Goal: Register for event/course

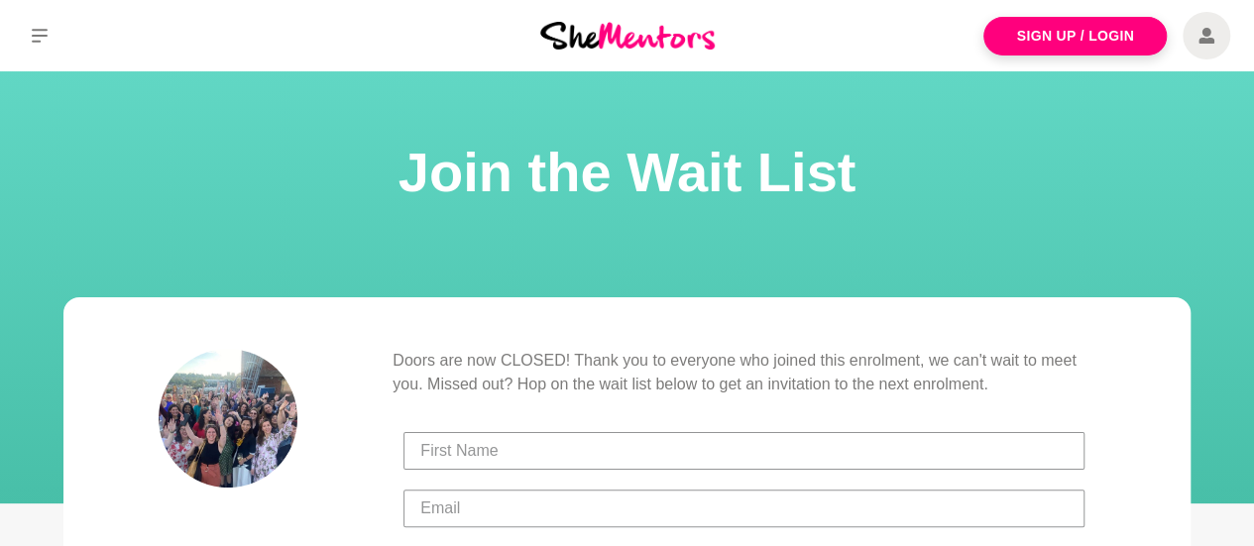
scroll to position [99, 0]
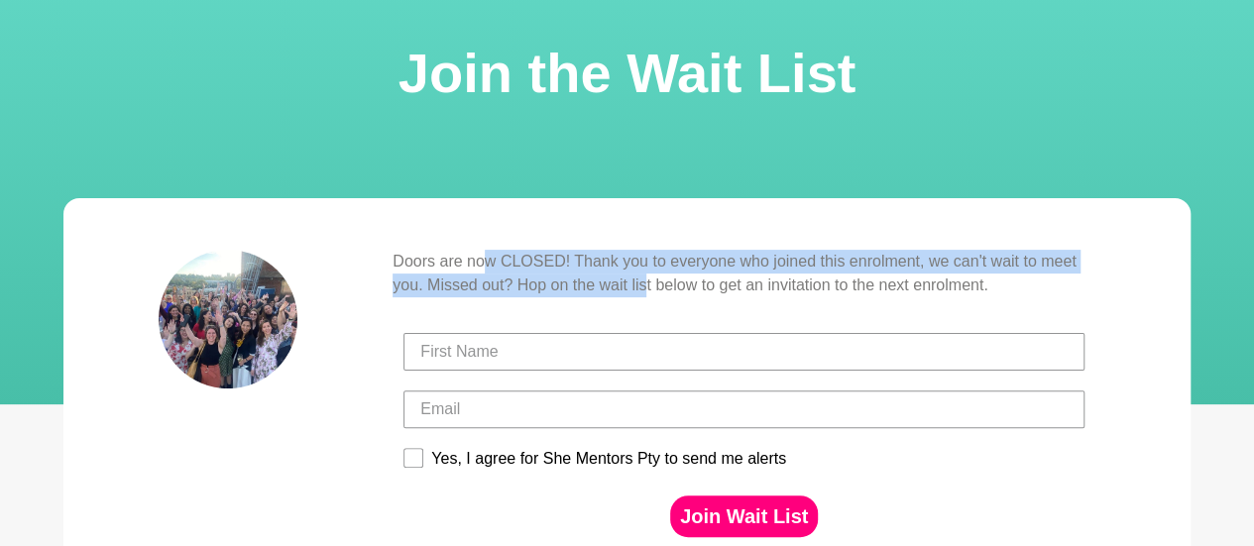
drag, startPoint x: 491, startPoint y: 262, endPoint x: 645, endPoint y: 283, distance: 156.0
click at [645, 283] on p "Doors are now CLOSED! Thank you to everyone who joined this enrolment, we can't…" at bounding box center [744, 274] width 703 height 48
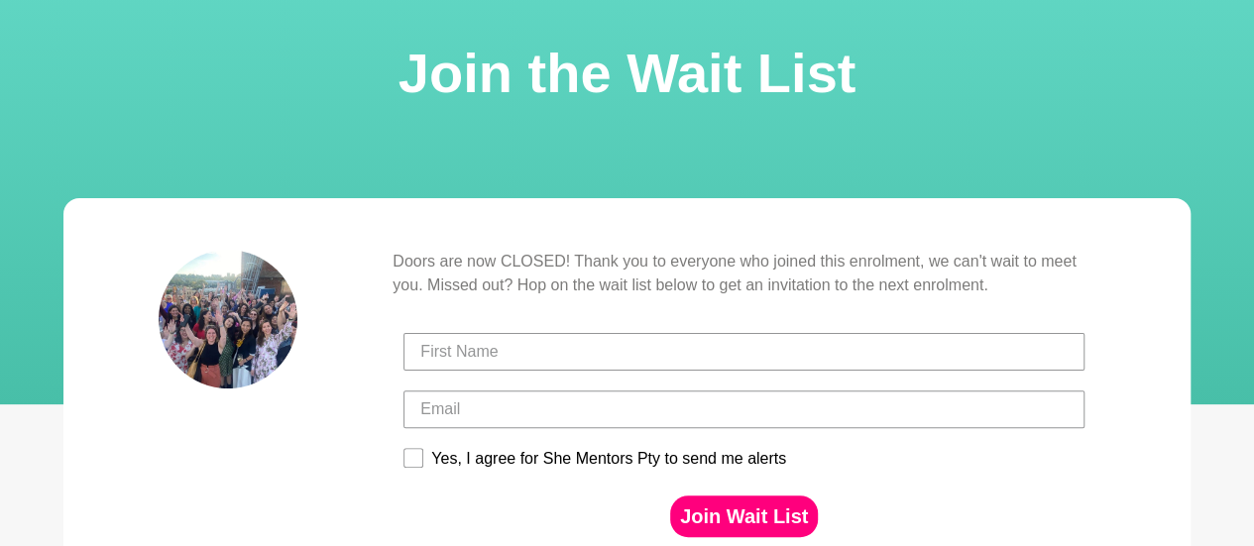
click at [730, 274] on p "Doors are now CLOSED! Thank you to everyone who joined this enrolment, we can't…" at bounding box center [744, 274] width 703 height 48
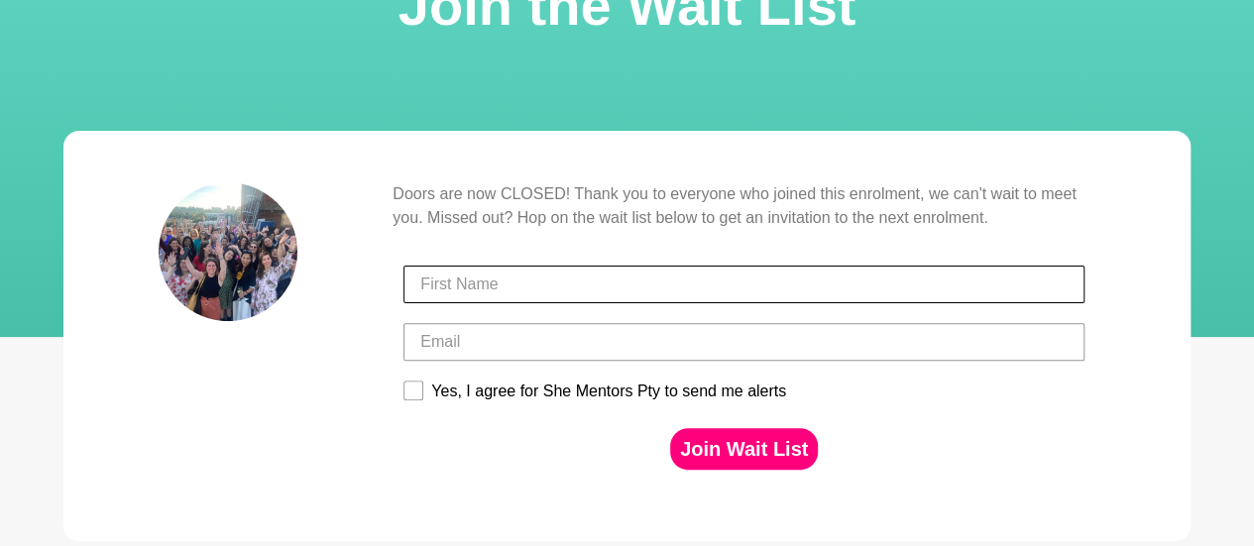
scroll to position [198, 0]
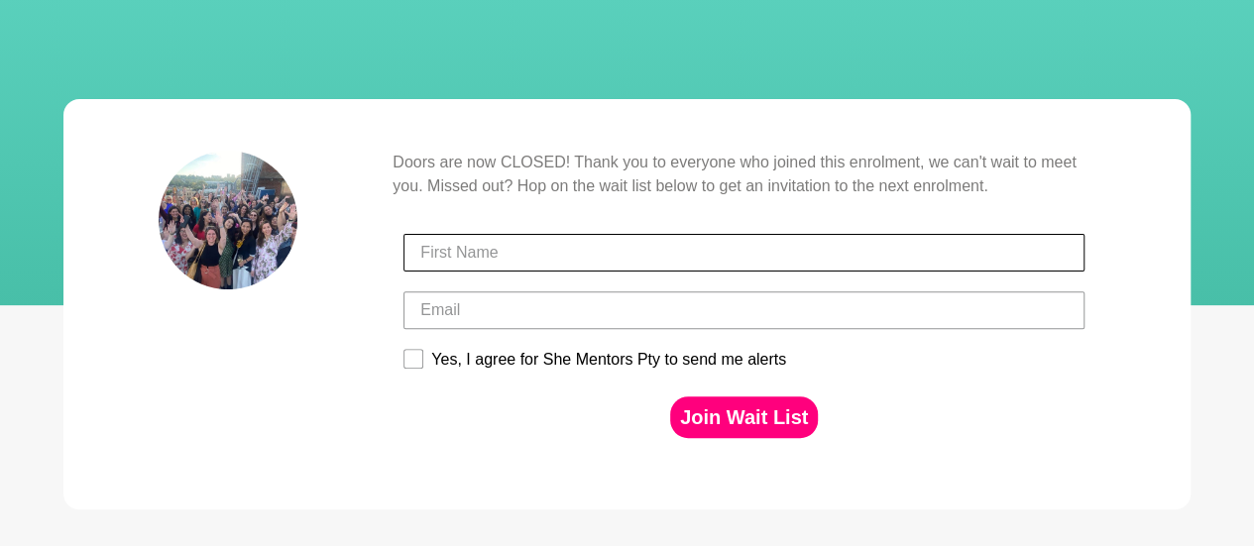
click at [811, 239] on input "First Name" at bounding box center [743, 253] width 681 height 38
type input "[PERSON_NAME]"
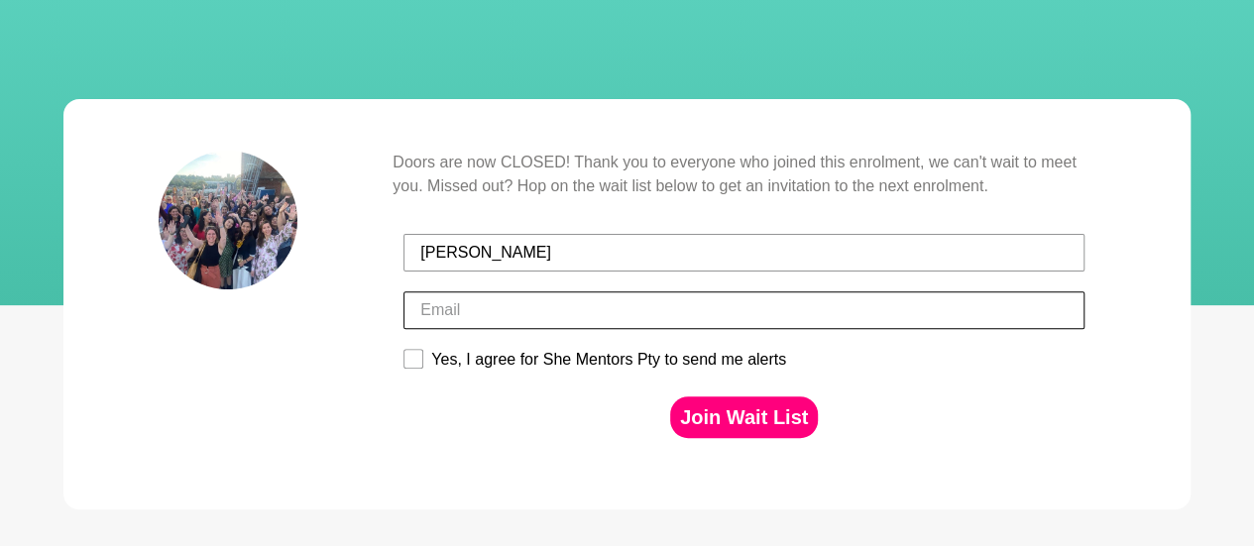
click at [462, 314] on input "Email" at bounding box center [743, 310] width 681 height 38
type input "[EMAIL_ADDRESS][DOMAIN_NAME]"
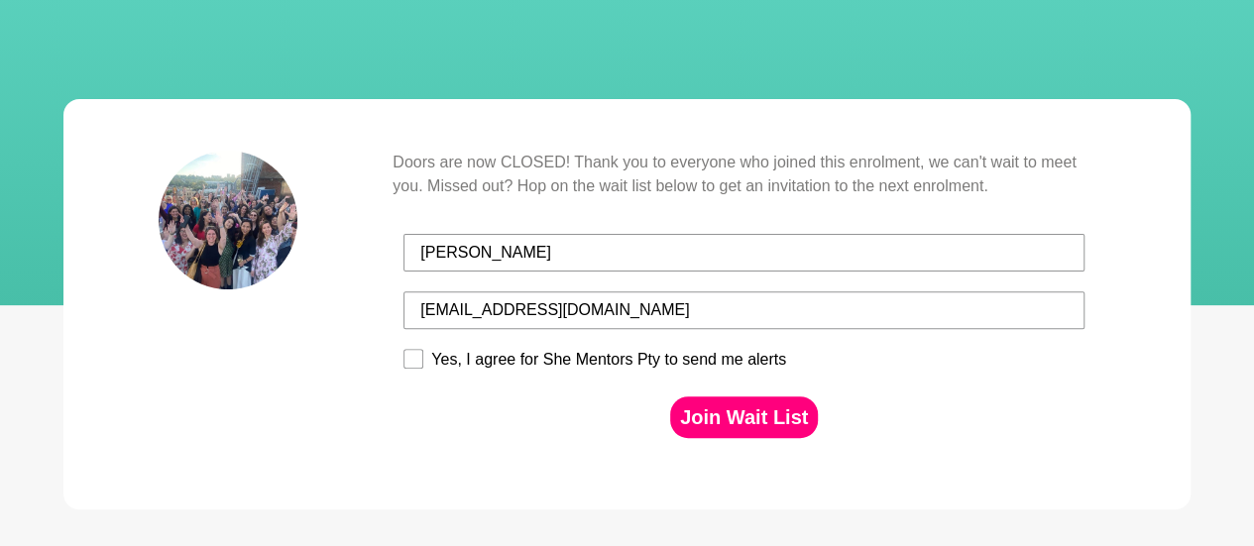
click at [479, 423] on div "Join Wait List" at bounding box center [744, 417] width 693 height 61
click at [404, 362] on rect at bounding box center [413, 359] width 19 height 19
click at [403, 349] on input "Yes, I agree for She Mentors Pty to send me alerts" at bounding box center [402, 348] width 1 height 1
checkbox input "true"
click at [762, 419] on button "Join Wait List" at bounding box center [744, 418] width 148 height 42
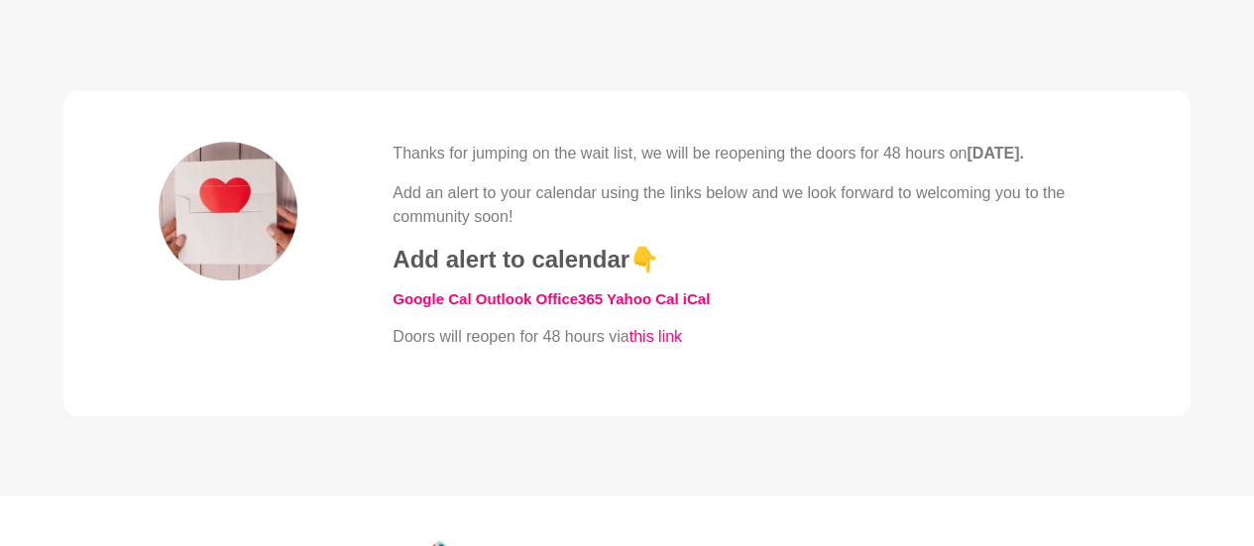
scroll to position [694, 0]
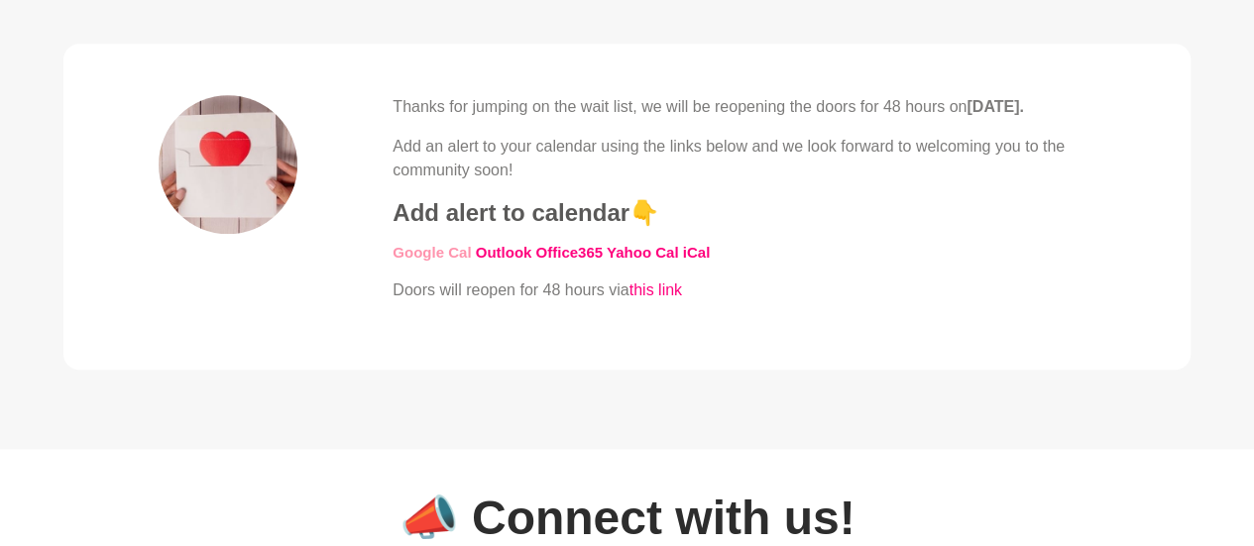
click at [419, 261] on link "​Google Cal" at bounding box center [432, 252] width 78 height 17
drag, startPoint x: 428, startPoint y: 278, endPoint x: 347, endPoint y: 308, distance: 86.9
click at [347, 308] on div "Thanks for jumping on the wait list, we will be reopening the doors for 48 hour…" at bounding box center [627, 206] width 937 height 223
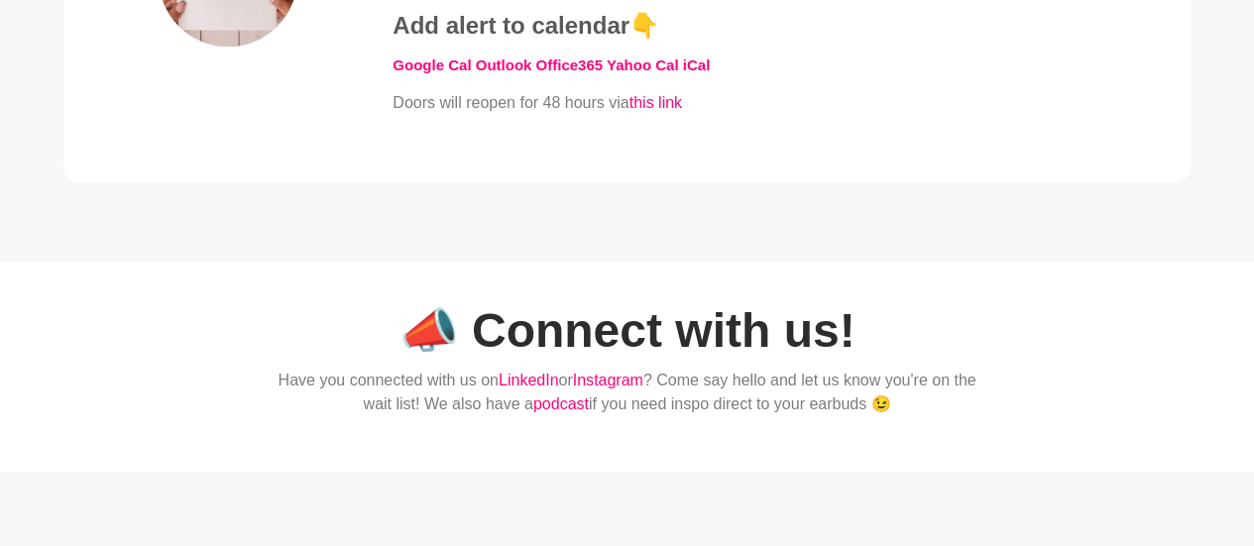
scroll to position [873, 0]
